Goal: Task Accomplishment & Management: Complete application form

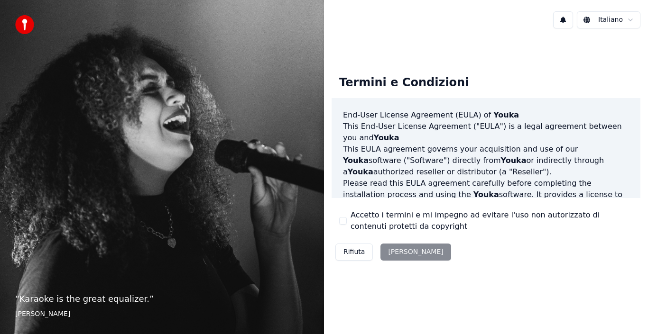
click at [631, 17] on html "“ Karaoke is the great equalizer. ” [PERSON_NAME] Termini e Condizioni End-User…" at bounding box center [324, 167] width 648 height 334
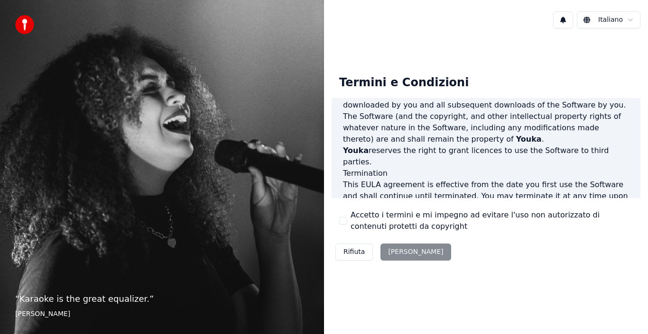
scroll to position [651, 0]
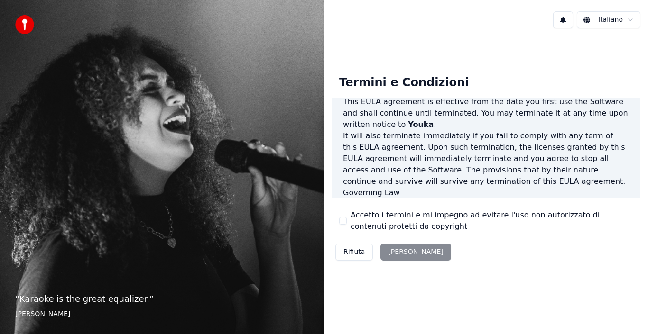
click at [346, 221] on button "Accetto i termini e mi impegno ad evitare l'uso non autorizzato di contenuti pr…" at bounding box center [343, 221] width 8 height 8
click at [405, 255] on button "[PERSON_NAME]" at bounding box center [415, 252] width 70 height 17
